Goal: Navigation & Orientation: Find specific page/section

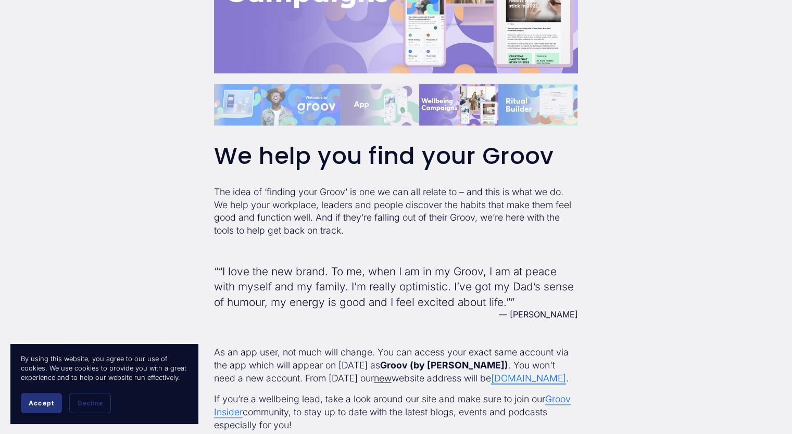
scroll to position [1237, 0]
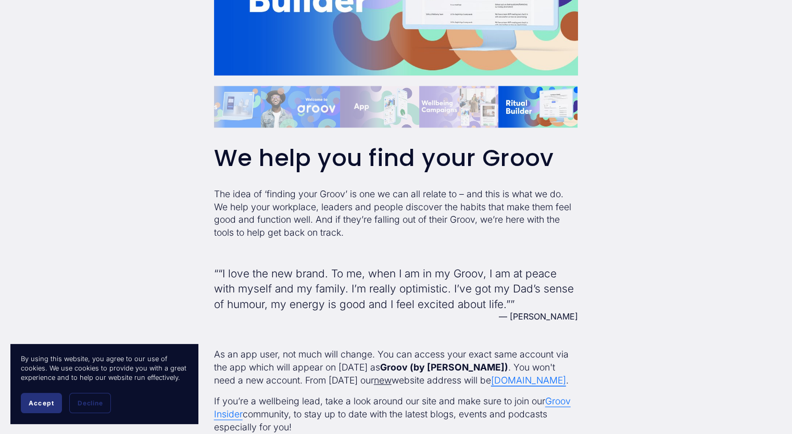
click at [491, 375] on span "[DOMAIN_NAME]" at bounding box center [528, 380] width 75 height 11
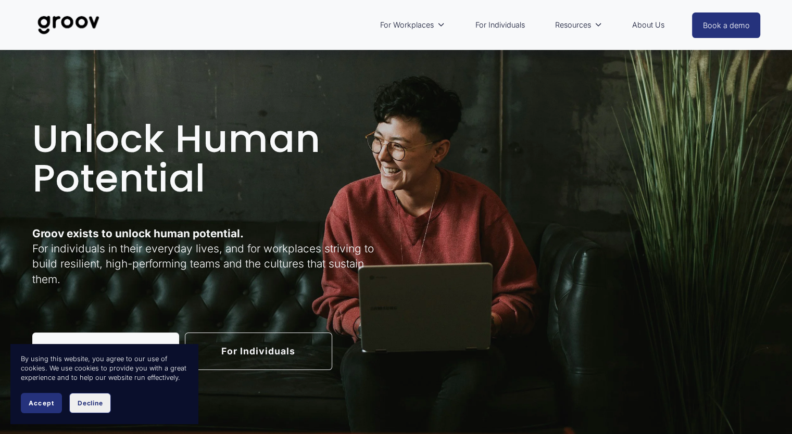
click at [91, 406] on span "Decline" at bounding box center [90, 403] width 25 height 8
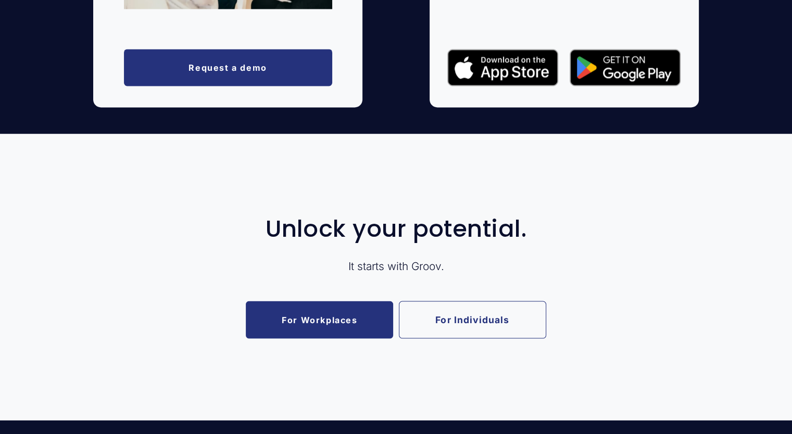
scroll to position [1895, 0]
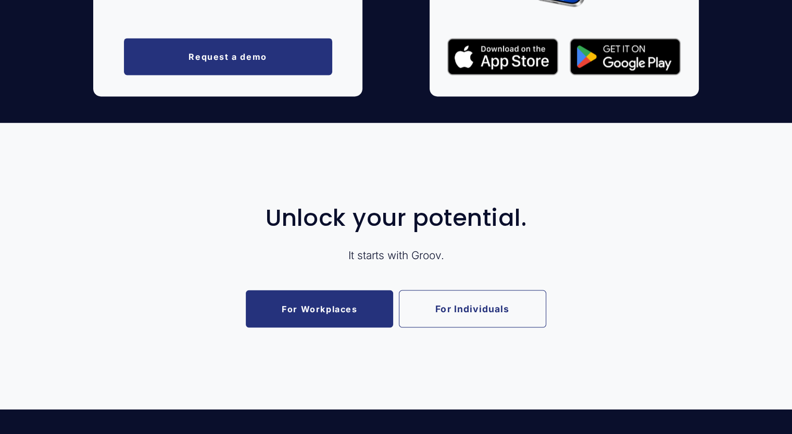
click at [366, 330] on div "Unlock your potential. It starts with Groov. For Workplaces For Individuals" at bounding box center [396, 266] width 792 height 227
click at [355, 316] on link "For Workplaces" at bounding box center [319, 308] width 147 height 37
